Goal: Find specific page/section: Find specific page/section

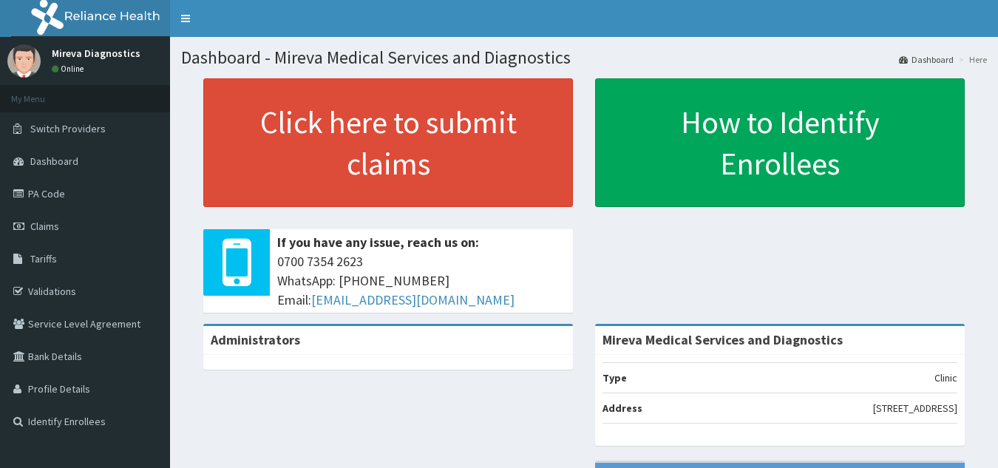
click at [72, 189] on link "PA Code" at bounding box center [85, 193] width 170 height 33
click at [58, 191] on link "PA Code" at bounding box center [85, 193] width 170 height 33
click at [78, 194] on link "PA Code" at bounding box center [85, 193] width 170 height 33
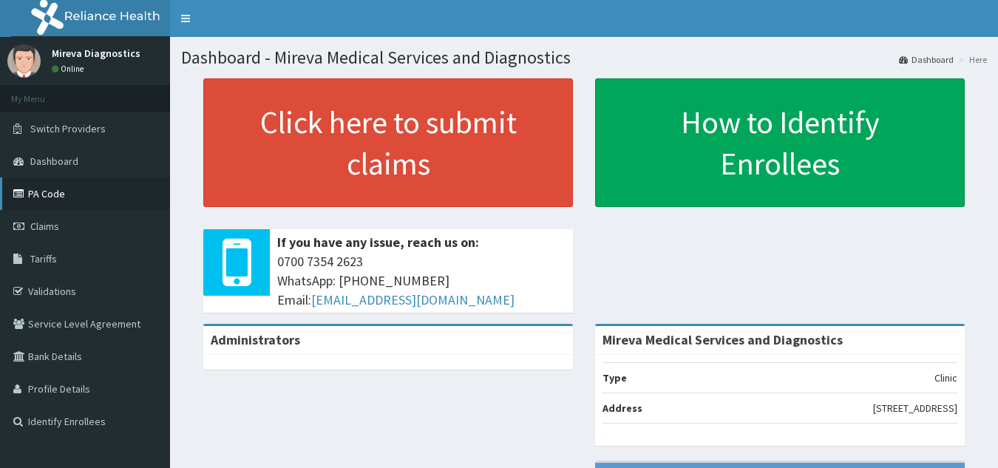
click at [78, 194] on link "PA Code" at bounding box center [85, 193] width 170 height 33
click at [106, 198] on link "PA Code" at bounding box center [85, 193] width 170 height 33
click at [41, 189] on link "PA Code" at bounding box center [85, 193] width 170 height 33
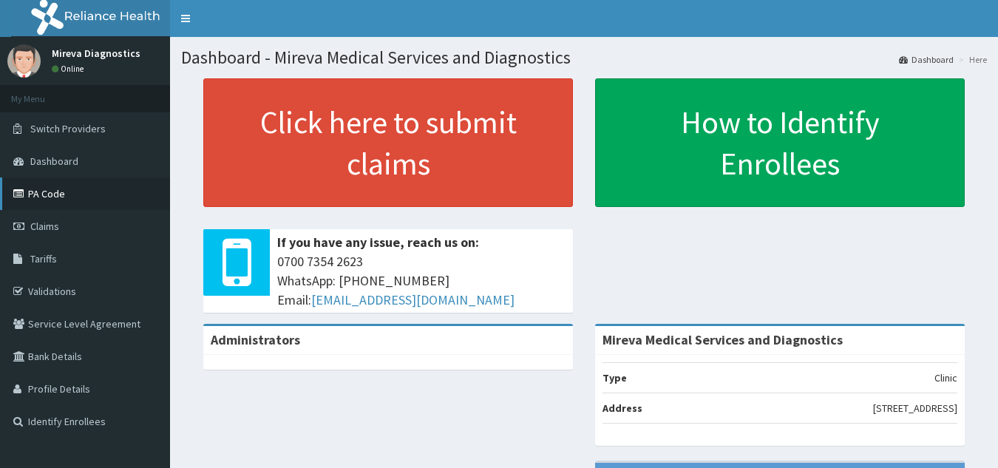
click at [41, 189] on link "PA Code" at bounding box center [85, 193] width 170 height 33
